Goal: Answer question/provide support

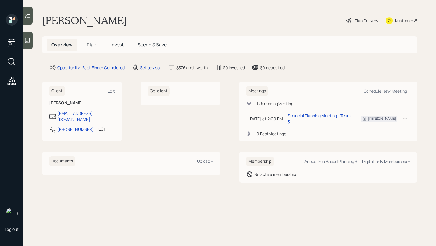
click at [31, 42] on div at bounding box center [27, 41] width 9 height 18
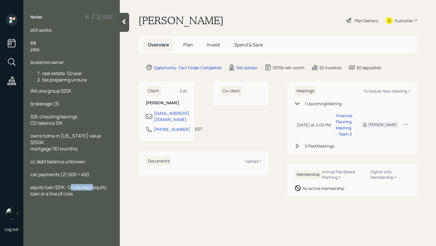
drag, startPoint x: 93, startPoint y: 181, endPoint x: 70, endPoint y: 181, distance: 23.4
click at [70, 184] on span "equity loan $31K- On my way! equity loan or a line of cres" at bounding box center [68, 190] width 77 height 13
click at [62, 189] on div "equity loan $31K- home equity loan or a line of cres" at bounding box center [71, 190] width 82 height 13
click at [62, 187] on span "equity loan $31K- home equity loan or a line of credit ? needs to calrify" at bounding box center [70, 190] width 80 height 13
click at [85, 188] on span "equity loan $31K- home equity loan or a line of credit (dont [PERSON_NAME] to u…" at bounding box center [71, 193] width 82 height 19
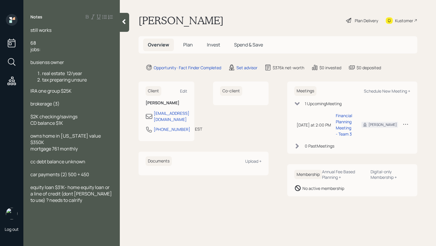
click at [87, 189] on span "equity loan $31K- home equity loan or a line of credit (dont [PERSON_NAME] to u…" at bounding box center [71, 193] width 82 height 19
click at [105, 184] on span "equity loan $31K- home equity loan or a line of credit (dont [PERSON_NAME] to u…" at bounding box center [71, 193] width 82 height 19
click at [93, 188] on span "equity loan $31K- home equity loan (lump sum) or a line of credit (dont [PERSON…" at bounding box center [68, 197] width 77 height 26
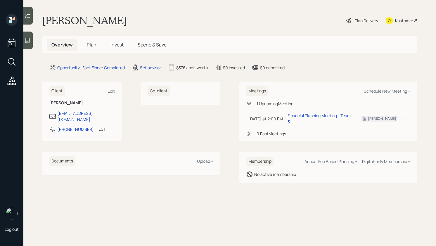
click at [31, 37] on div at bounding box center [27, 41] width 9 height 18
